Goal: Task Accomplishment & Management: Use online tool/utility

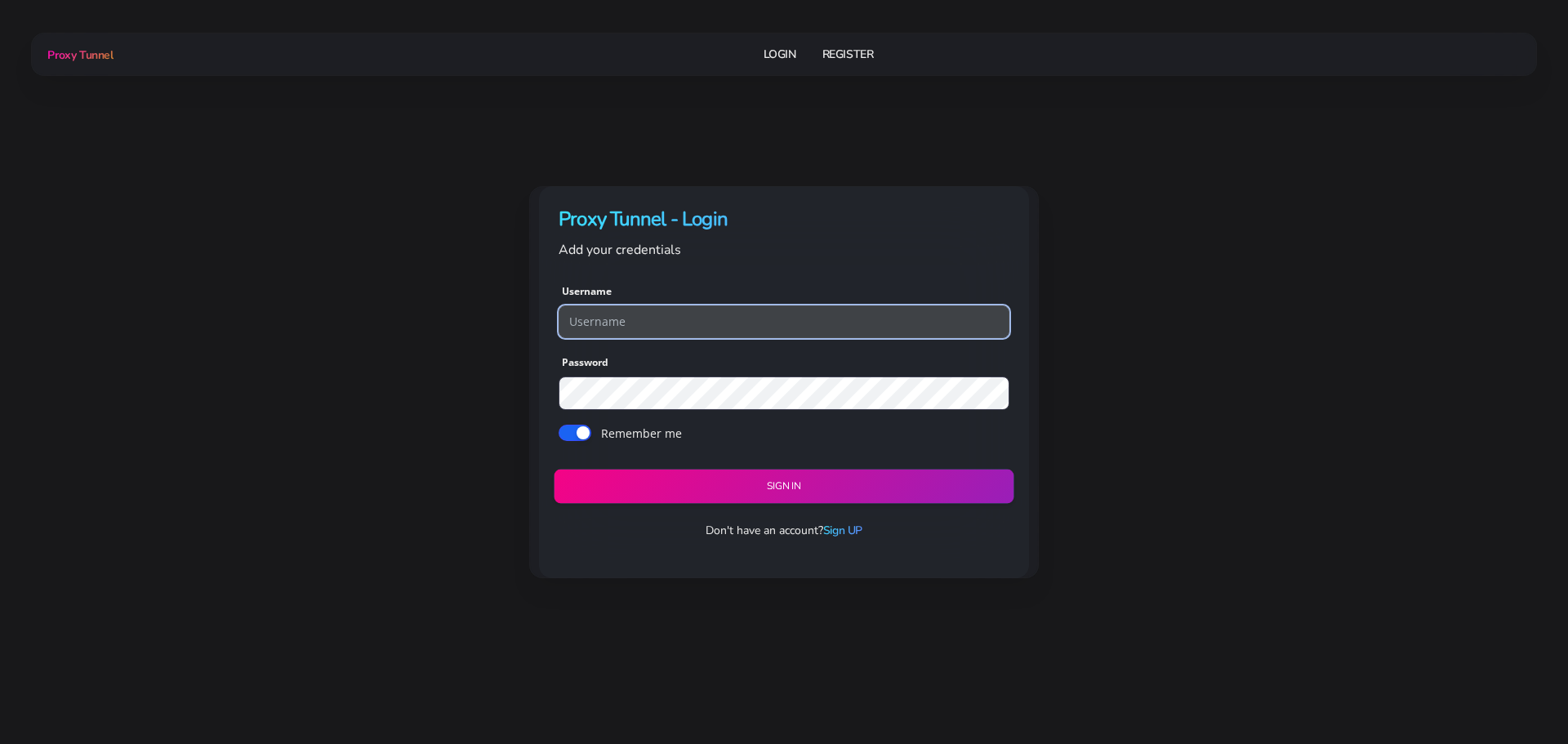
type input "georgeo1"
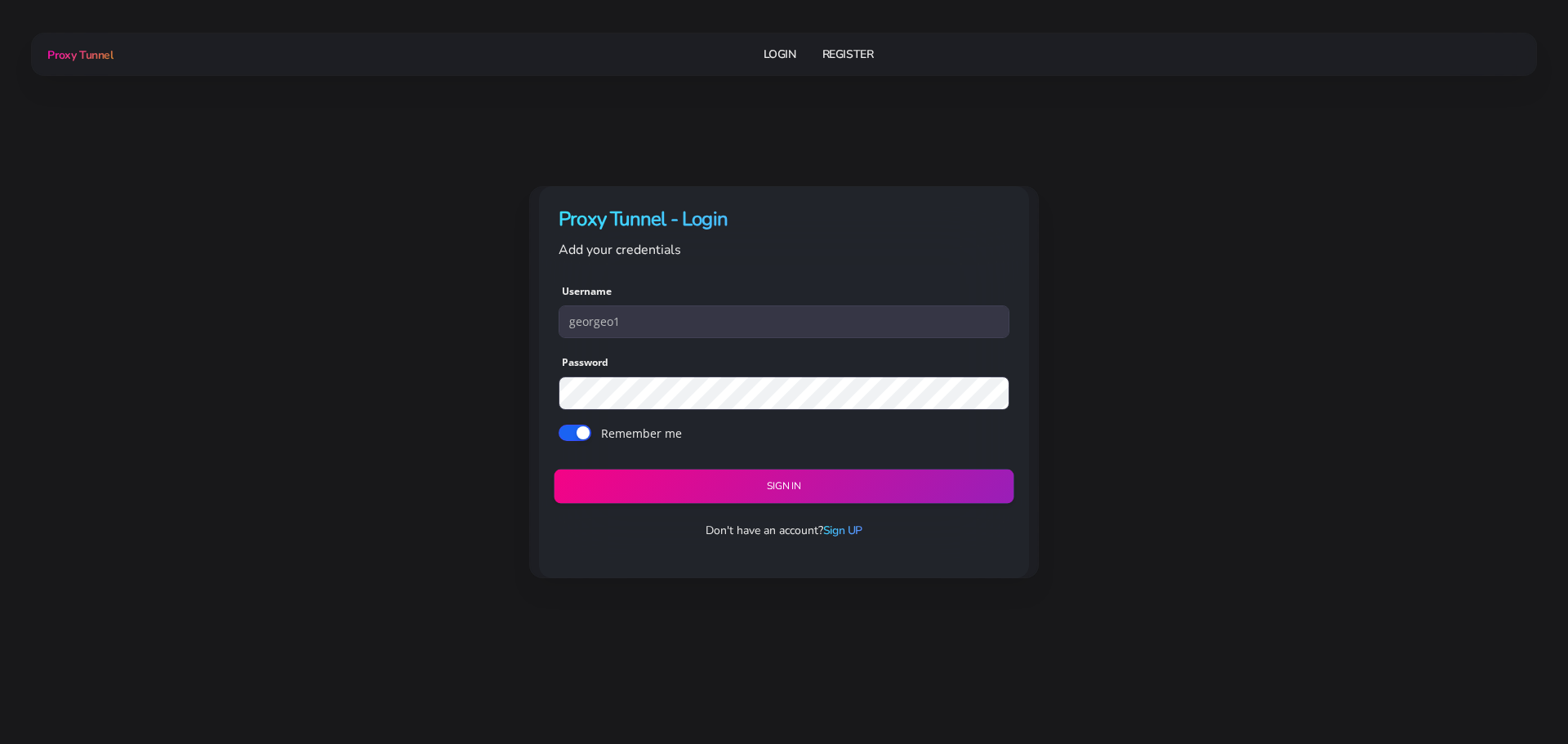
click at [802, 479] on button "Sign in" at bounding box center [784, 485] width 460 height 34
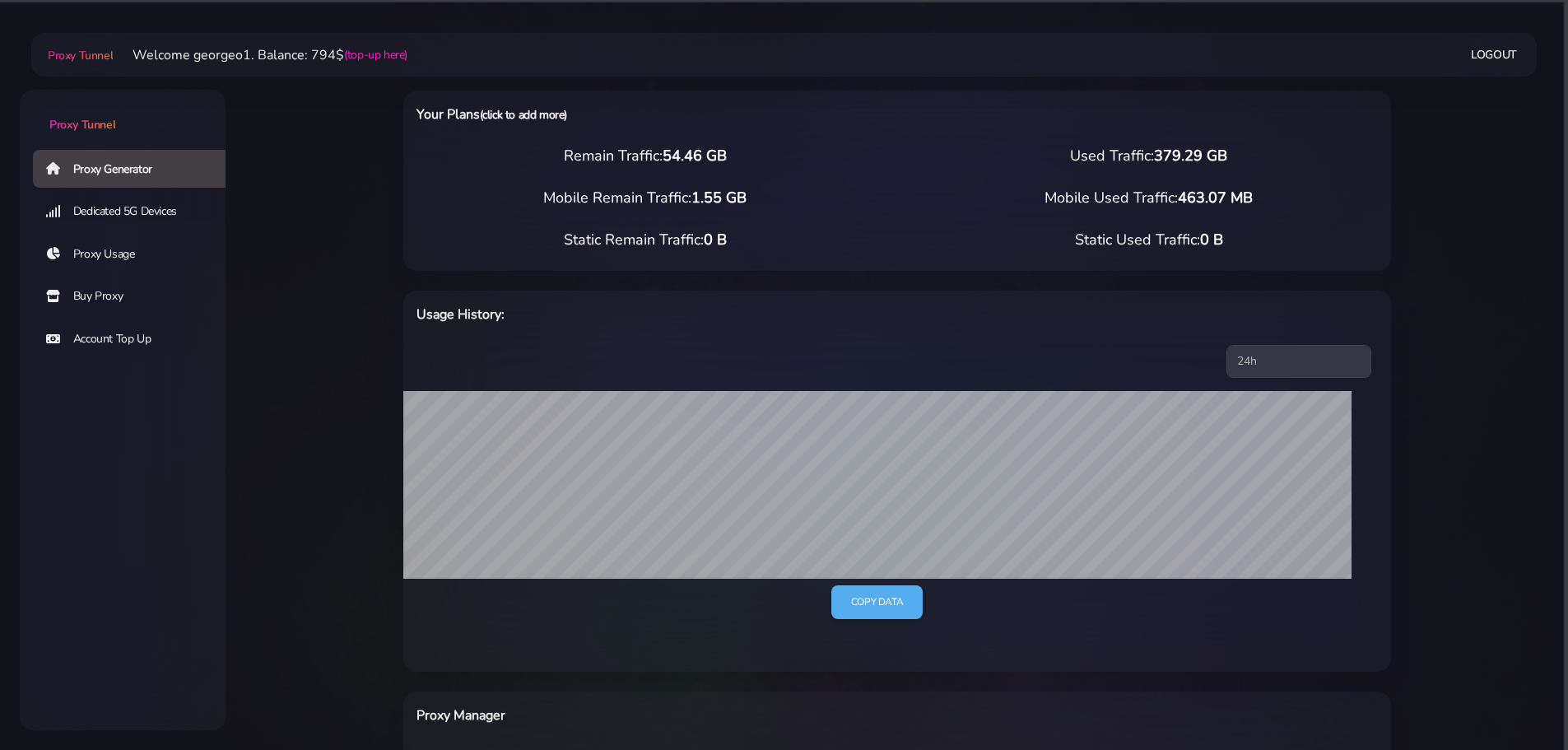
click at [511, 119] on link "(click to add more)" at bounding box center [523, 115] width 87 height 16
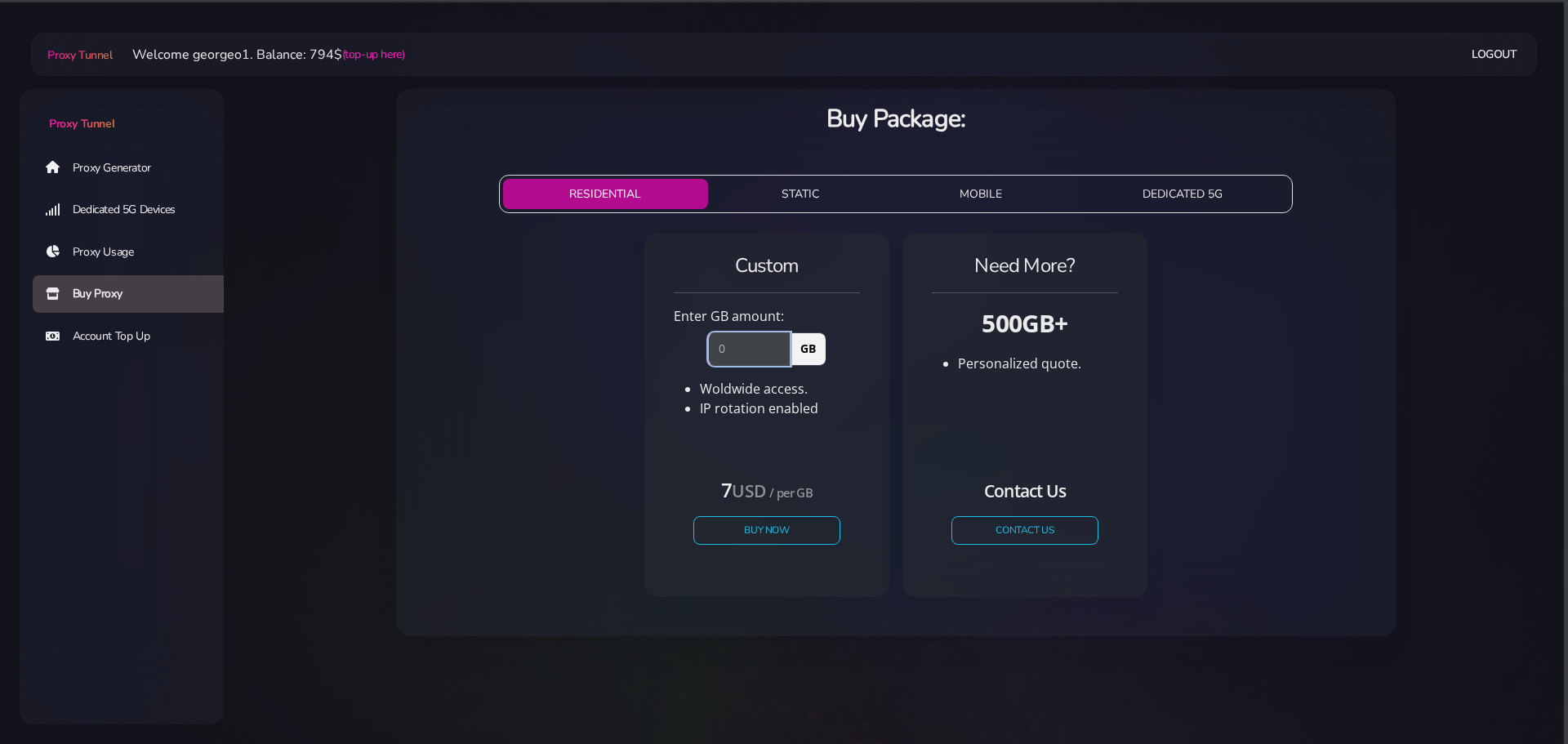
click at [716, 344] on input "number" at bounding box center [749, 348] width 82 height 32
type input "100"
click at [796, 529] on button "Buy Now" at bounding box center [767, 530] width 150 height 28
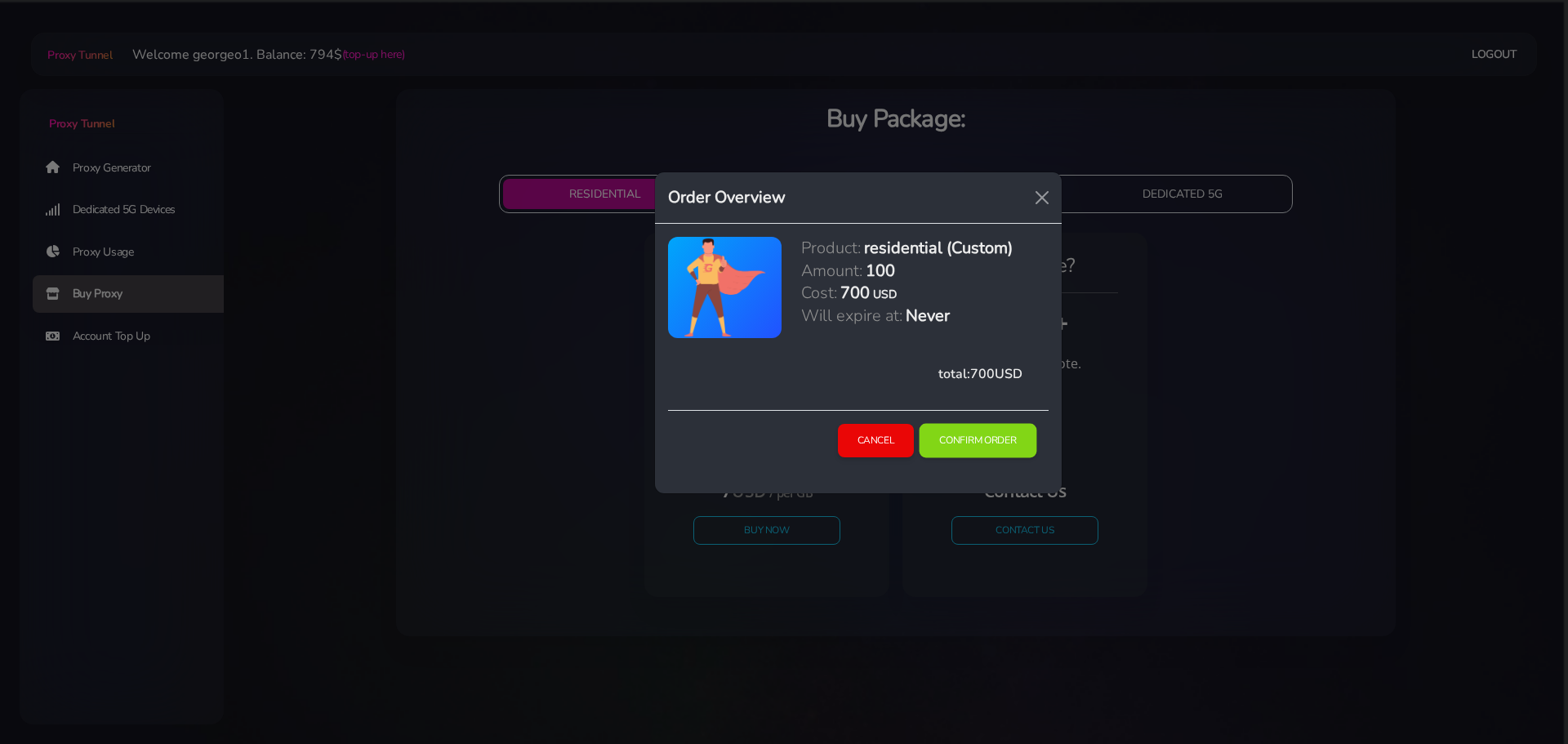
click at [984, 440] on button "Confirm Order" at bounding box center [979, 440] width 118 height 34
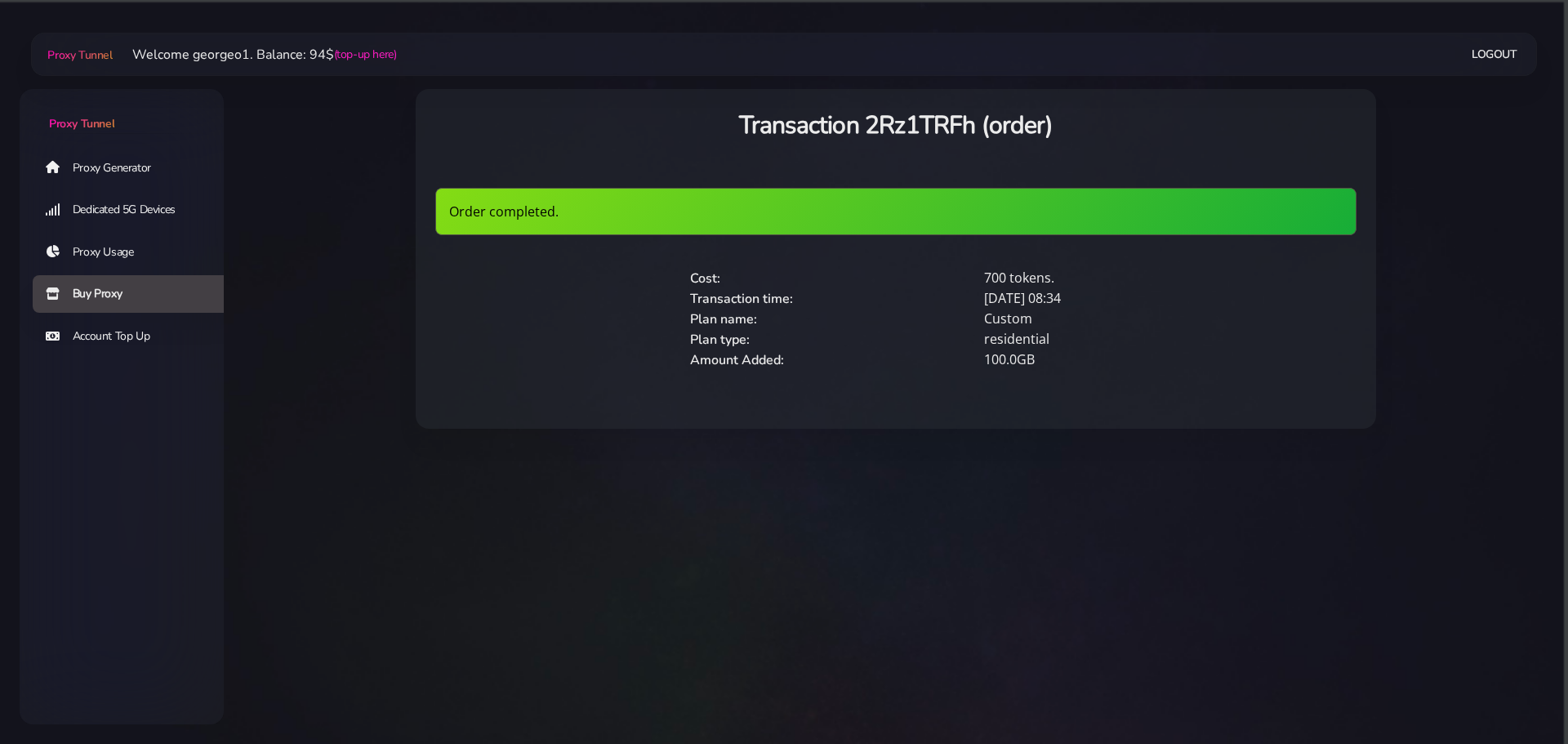
click at [81, 168] on link "Proxy Generator" at bounding box center [134, 167] width 204 height 37
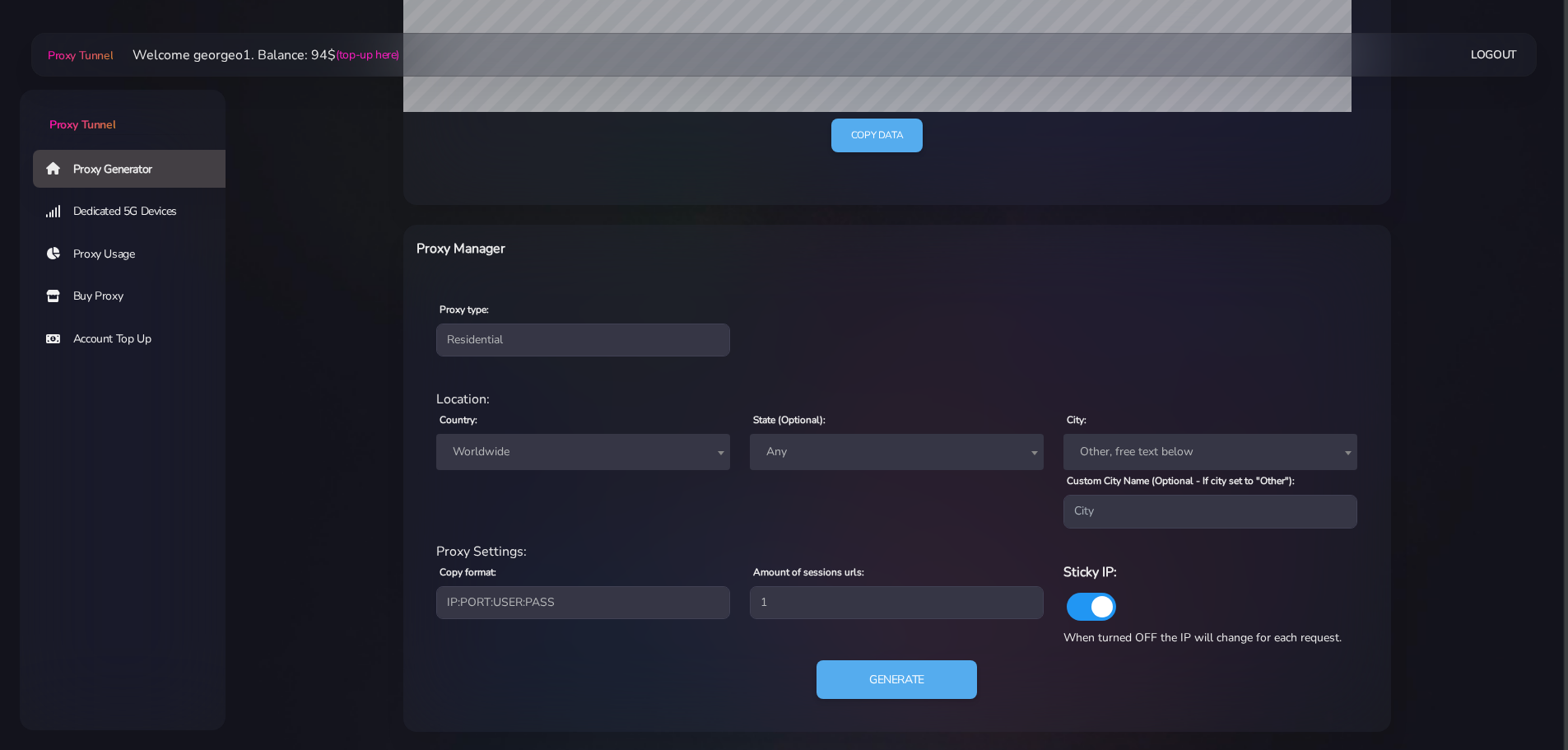
scroll to position [468, 0]
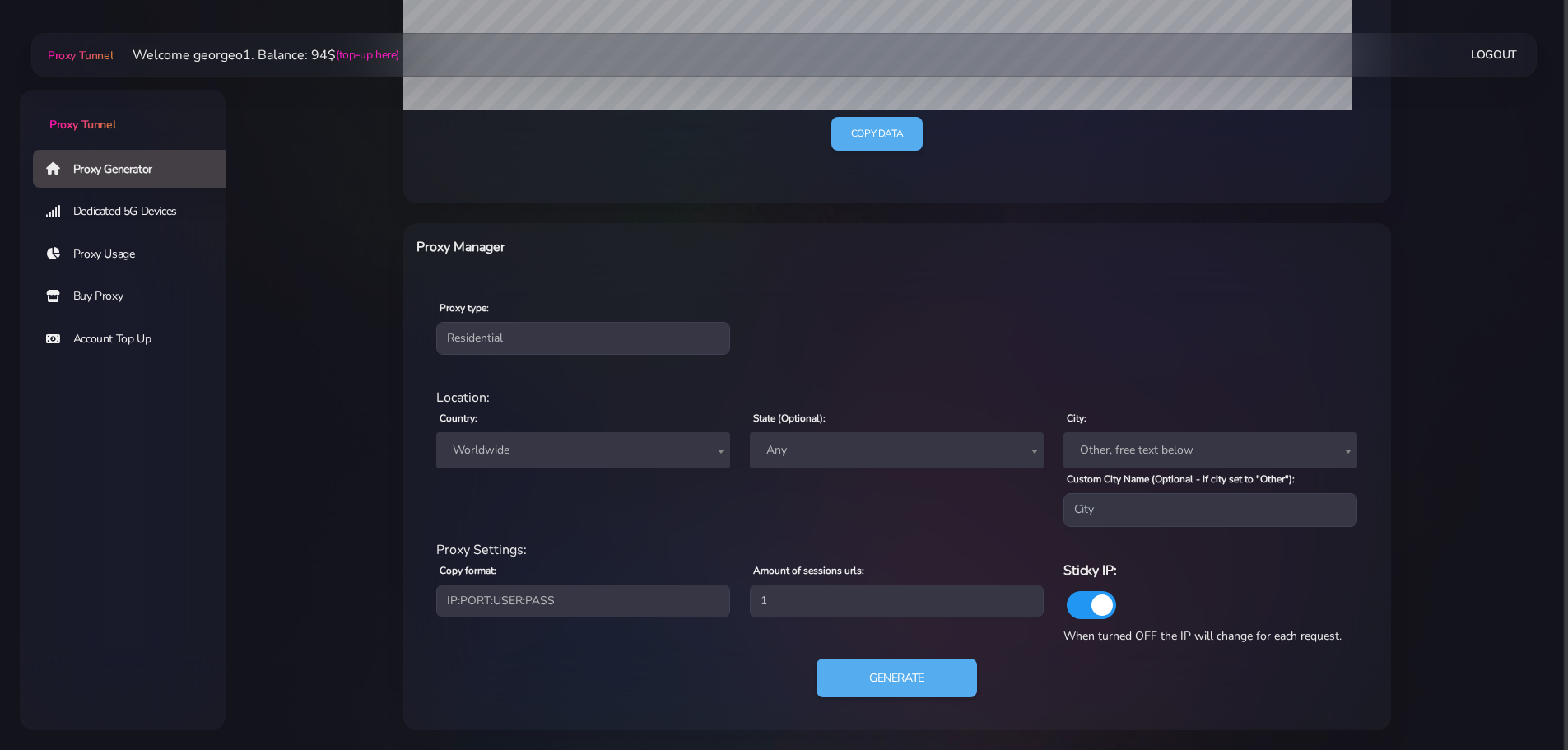
click at [491, 457] on span "Worldwide" at bounding box center [583, 451] width 274 height 23
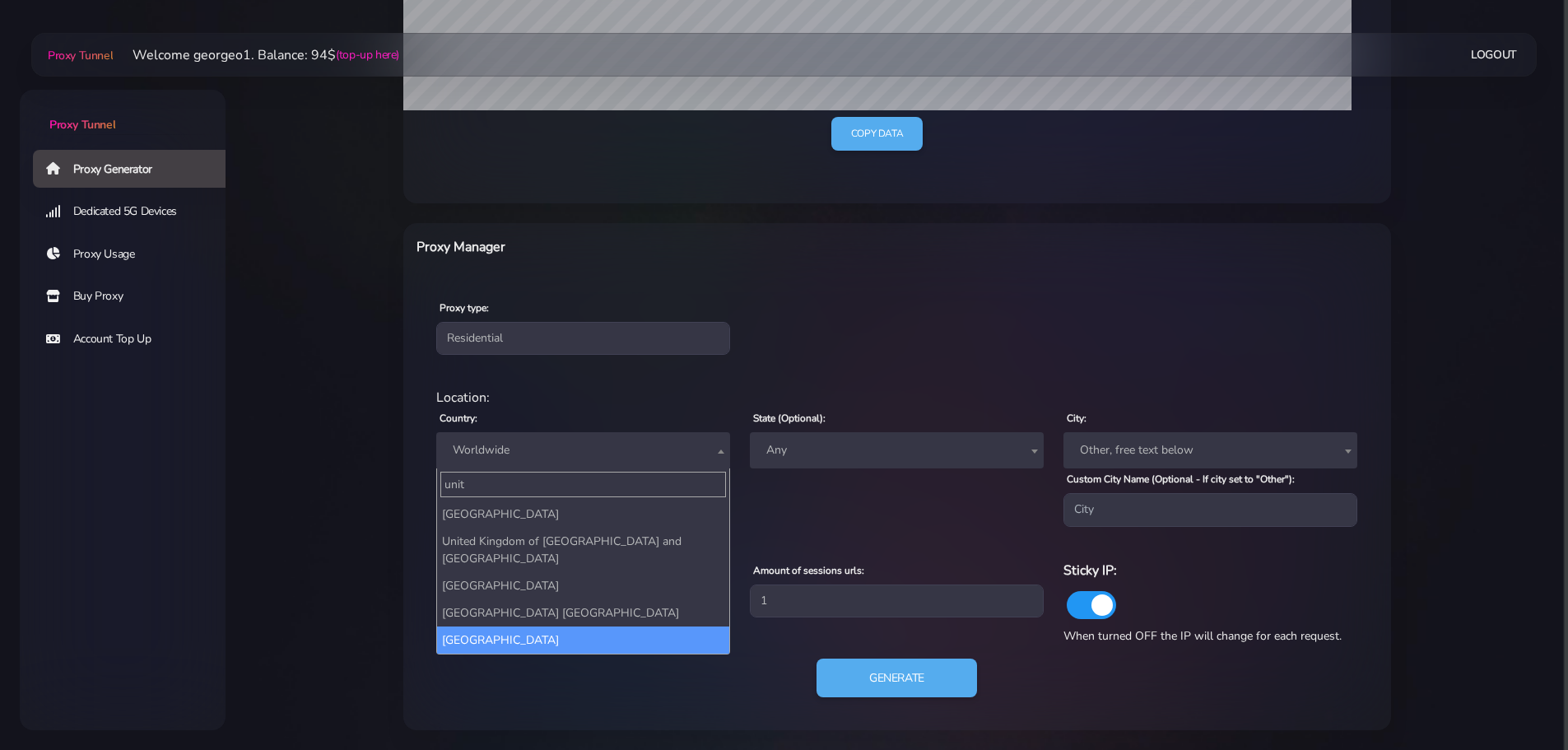
type input "unit"
select select "US"
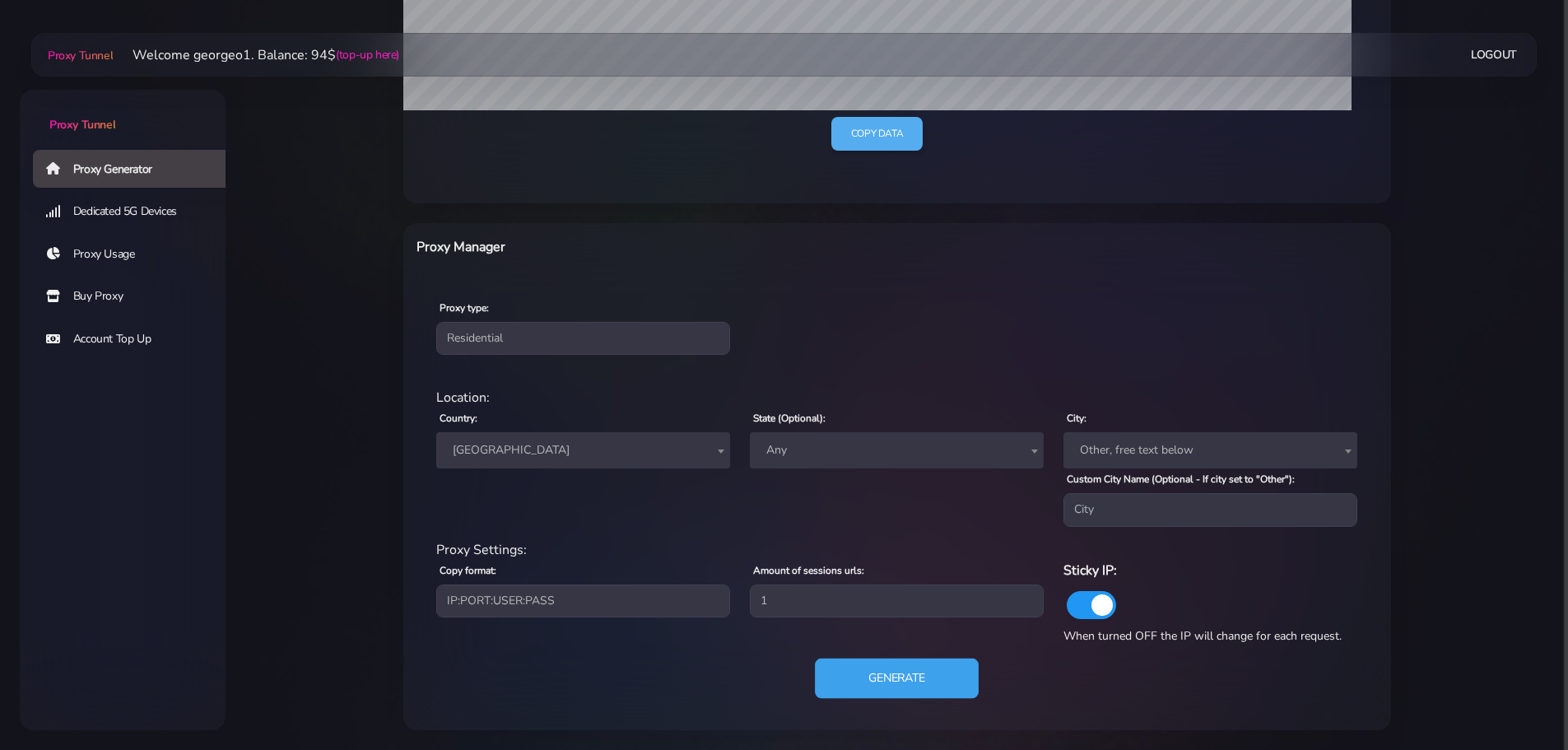
click at [880, 670] on button "Generate" at bounding box center [897, 678] width 164 height 40
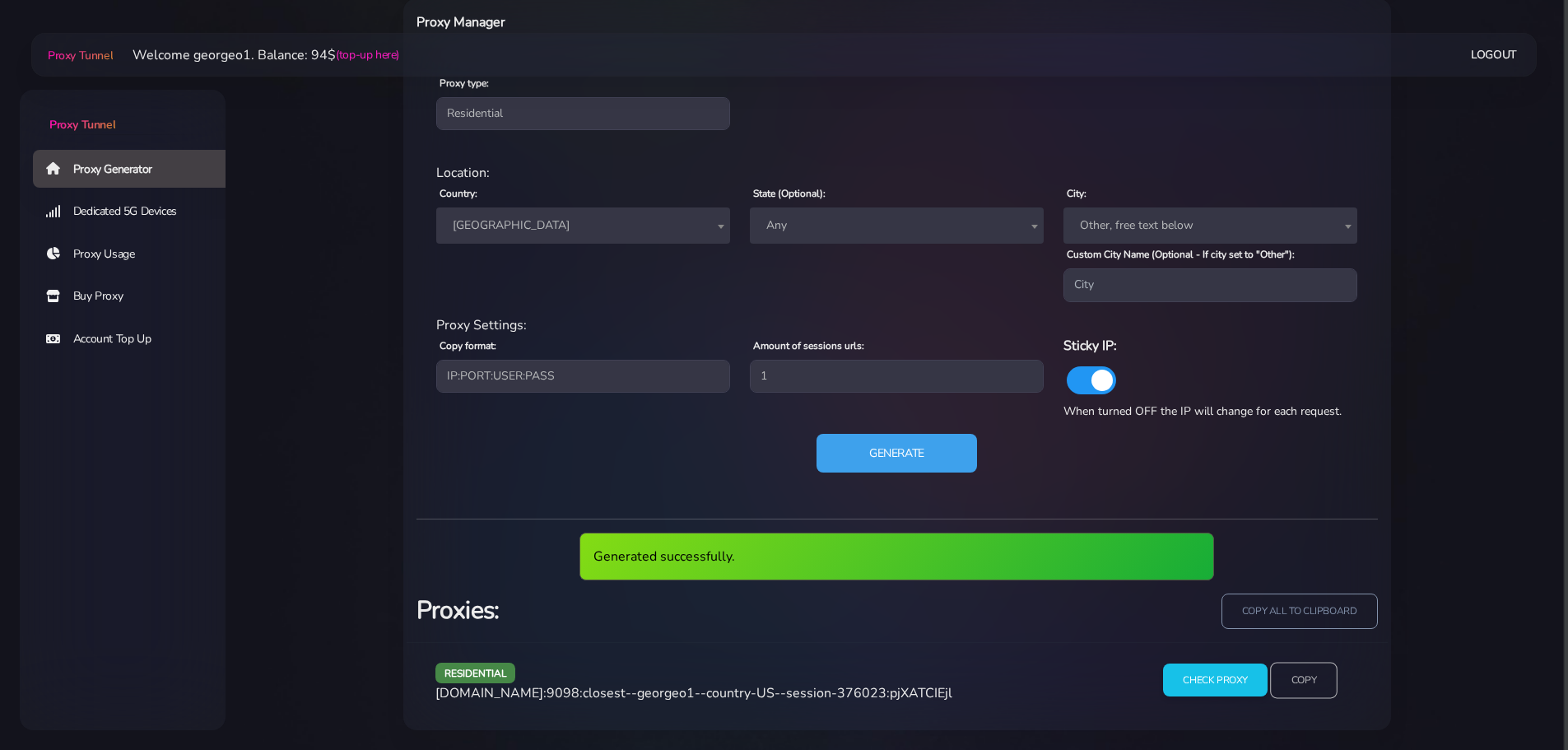
scroll to position [632, 0]
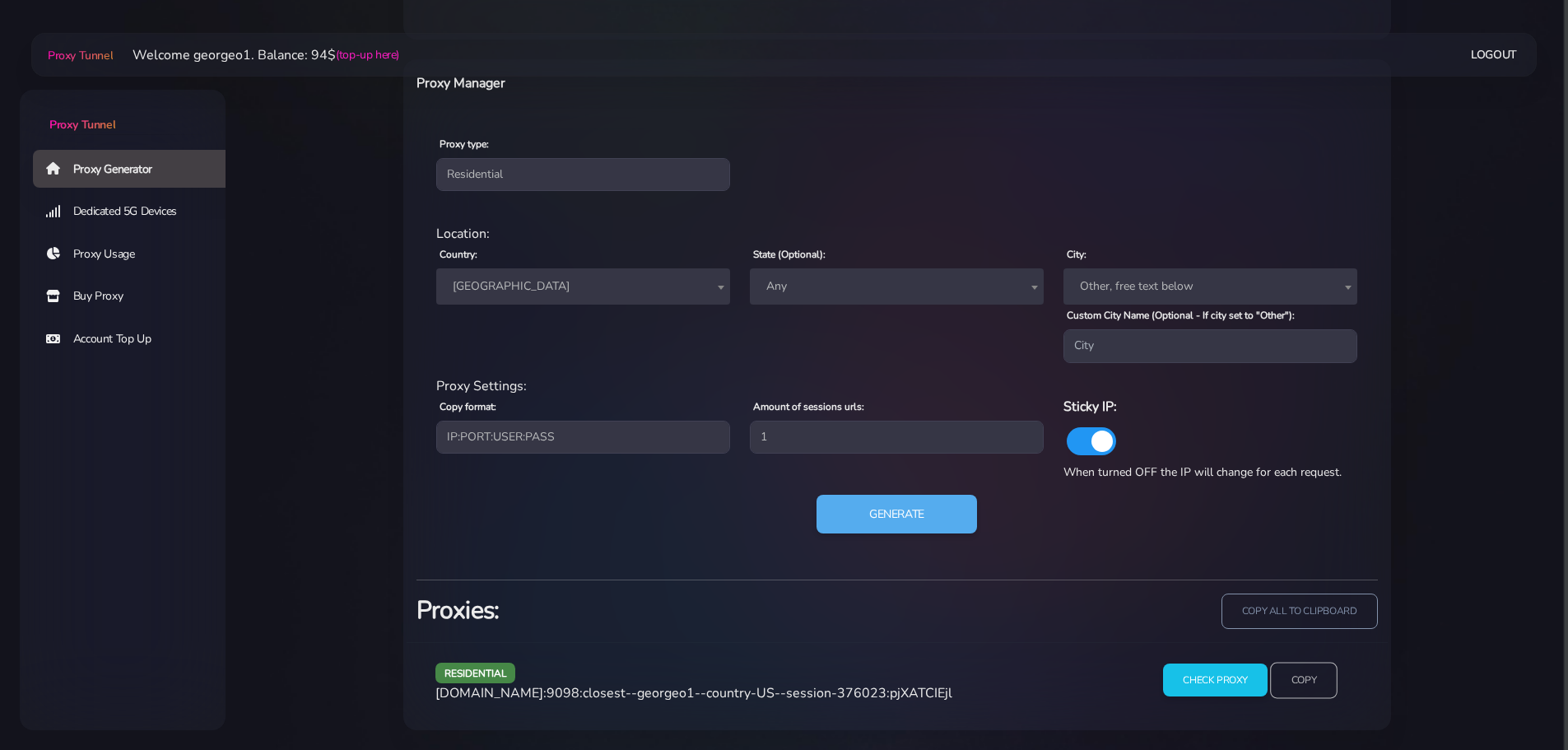
click at [1305, 678] on input "Copy" at bounding box center [1303, 680] width 68 height 36
click at [880, 528] on button "Generate" at bounding box center [897, 514] width 164 height 40
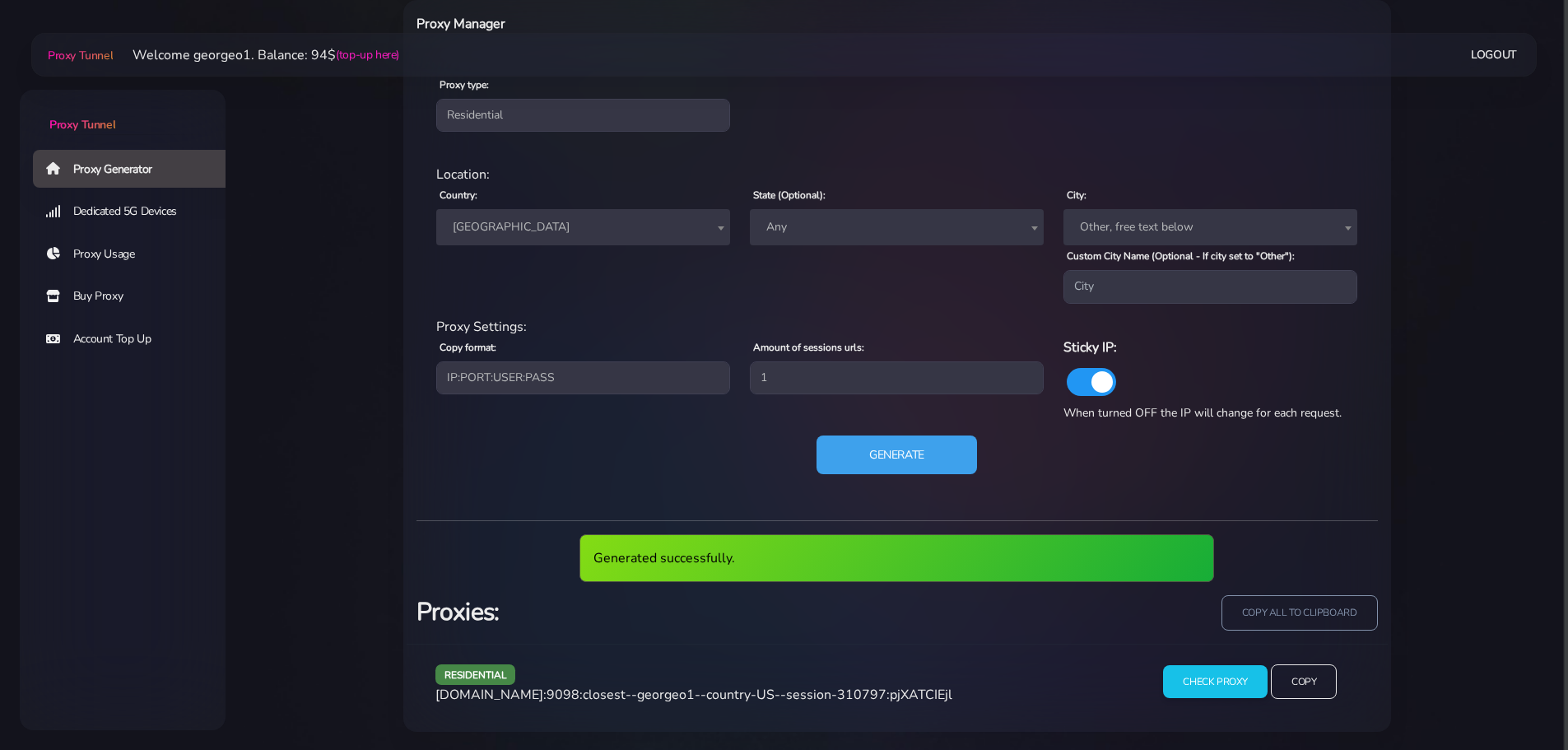
scroll to position [693, 0]
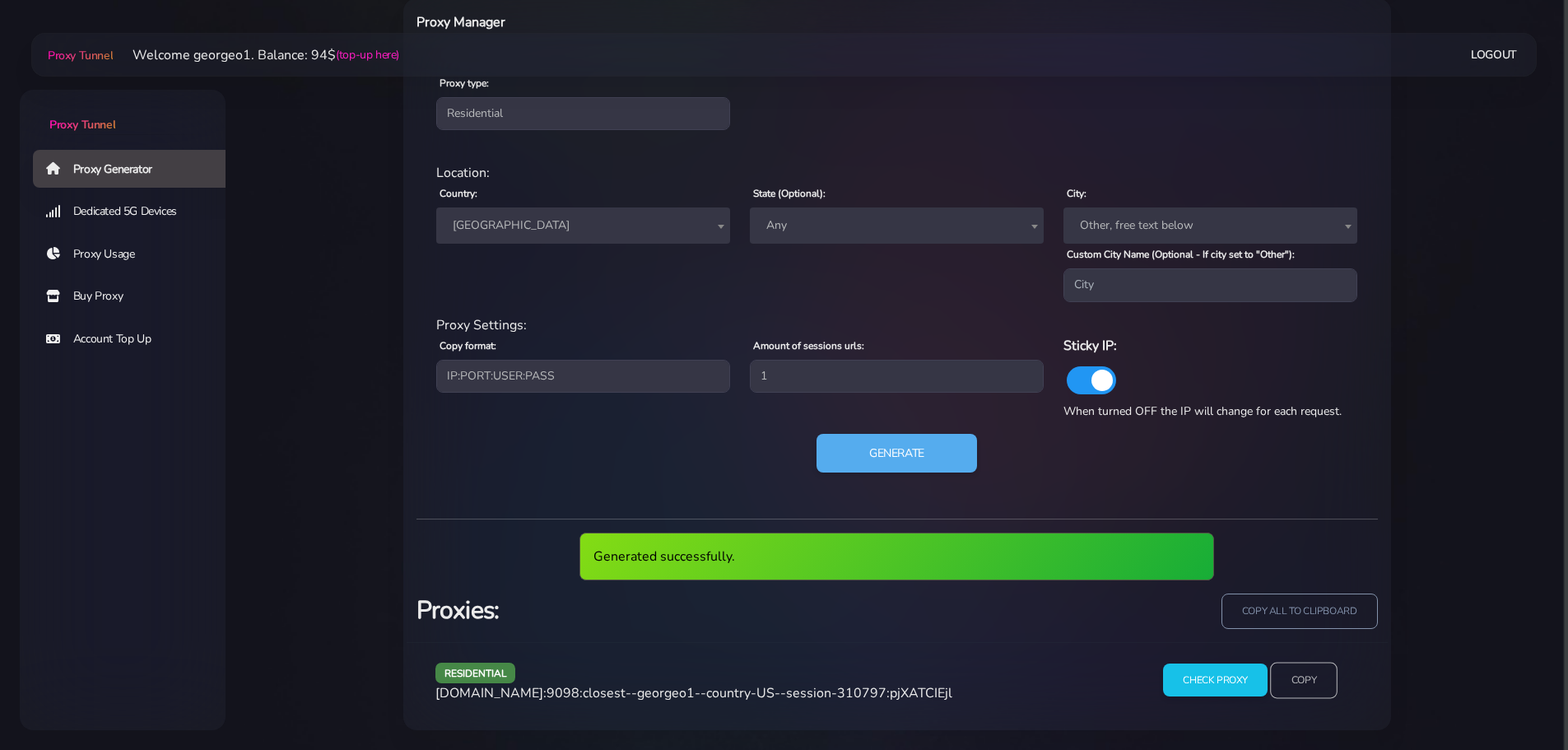
click at [1321, 676] on input "Copy" at bounding box center [1303, 680] width 68 height 36
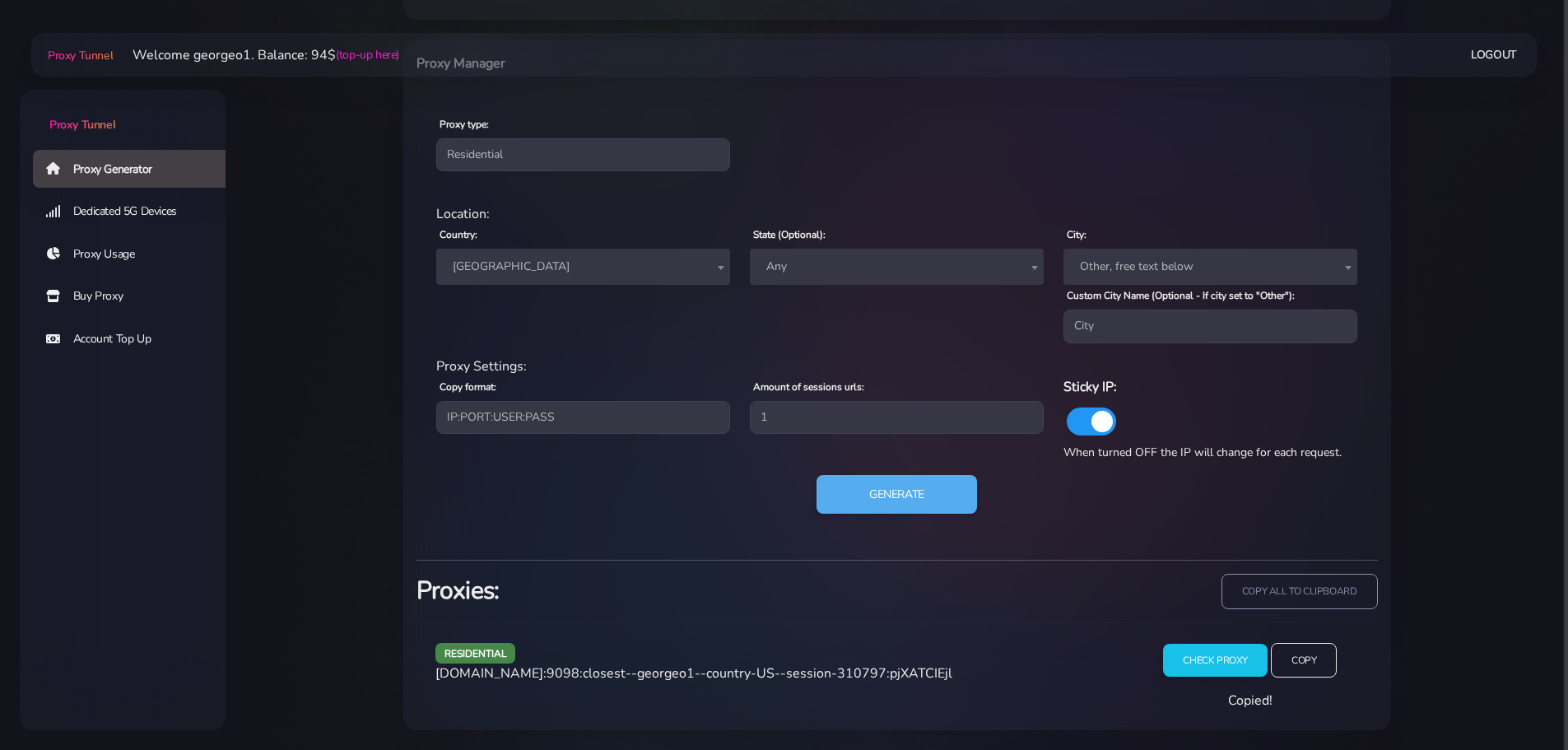
scroll to position [632, 0]
